Goal: Connect with others: Connect with others

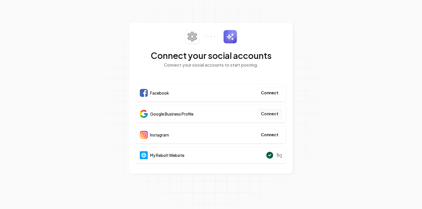
click at [267, 116] on button "Connect" at bounding box center [269, 114] width 25 height 10
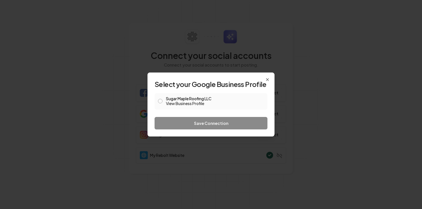
click at [158, 102] on button "Sugar Maple Roofing LLC View Business Profile" at bounding box center [160, 101] width 5 height 5
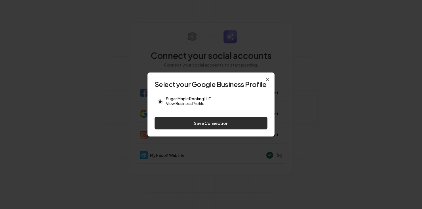
click at [178, 123] on button "Save Connection" at bounding box center [211, 123] width 113 height 12
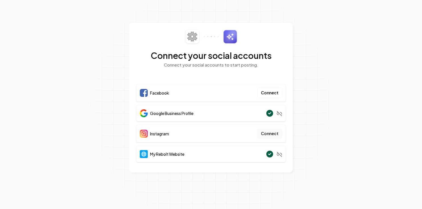
click at [270, 134] on button "Connect" at bounding box center [269, 134] width 25 height 10
click at [265, 136] on button "Connect" at bounding box center [269, 134] width 25 height 10
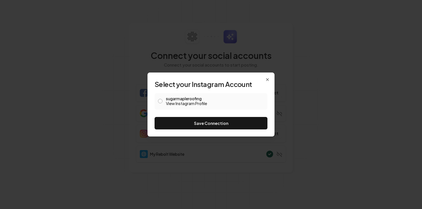
click at [160, 102] on button "sugarmapleroofing View Instagram Profile" at bounding box center [160, 101] width 5 height 5
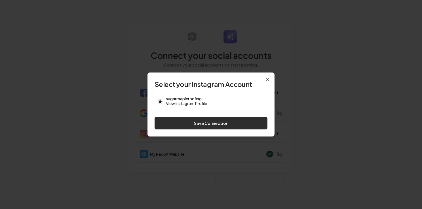
click at [175, 127] on button "Save Connection" at bounding box center [211, 123] width 113 height 12
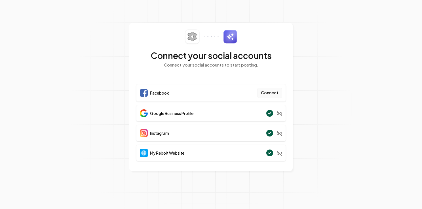
click at [273, 93] on button "Connect" at bounding box center [269, 93] width 25 height 10
click at [275, 133] on div at bounding box center [273, 133] width 17 height 9
click at [171, 91] on div "Facebook Connect" at bounding box center [211, 93] width 150 height 18
click at [155, 93] on span "Facebook" at bounding box center [159, 93] width 19 height 6
click at [270, 96] on button "Connect" at bounding box center [269, 93] width 25 height 10
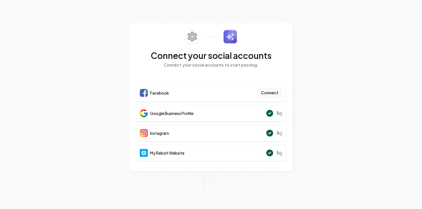
click at [269, 94] on button "Connect" at bounding box center [269, 93] width 25 height 10
click at [271, 89] on button "Connect" at bounding box center [269, 93] width 25 height 10
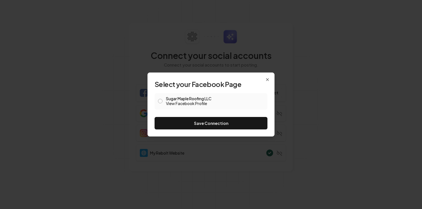
click at [161, 103] on button "Sugar Maple Roofing LLC View Facebook Profile" at bounding box center [160, 101] width 5 height 5
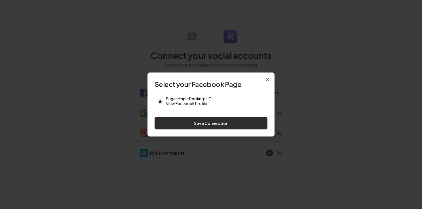
click at [176, 124] on button "Save Connection" at bounding box center [211, 123] width 113 height 12
